Goal: Information Seeking & Learning: Learn about a topic

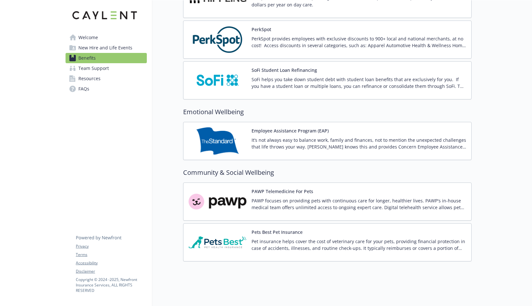
scroll to position [986, 0]
drag, startPoint x: 225, startPoint y: 200, endPoint x: 212, endPoint y: 199, distance: 13.8
click at [212, 199] on img at bounding box center [217, 200] width 58 height 27
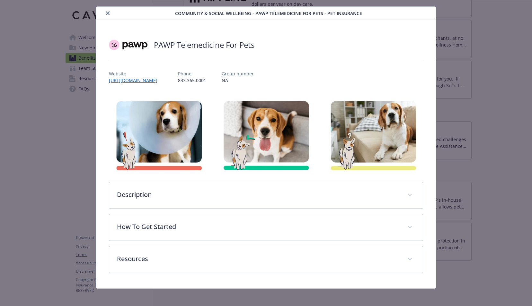
scroll to position [15, 0]
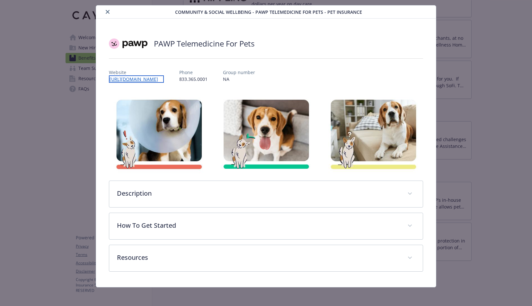
click at [134, 78] on link "[URL][DOMAIN_NAME]" at bounding box center [136, 78] width 55 height 7
